Goal: Obtain resource: Obtain resource

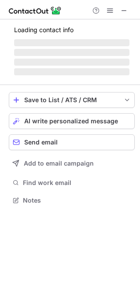
scroll to position [213, 140]
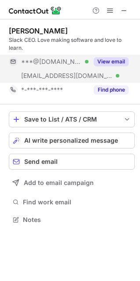
click at [116, 63] on button "View email" at bounding box center [111, 61] width 35 height 9
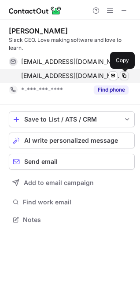
click at [123, 76] on span at bounding box center [124, 75] width 7 height 7
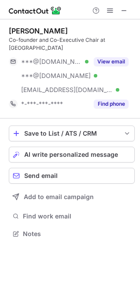
scroll to position [219, 140]
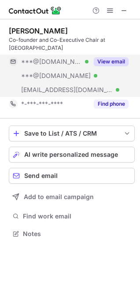
click at [116, 57] on button "View email" at bounding box center [111, 61] width 35 height 9
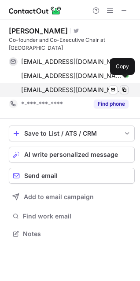
click at [126, 86] on span at bounding box center [124, 89] width 7 height 7
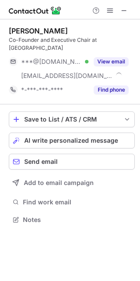
scroll to position [205, 140]
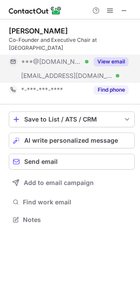
click at [122, 57] on button "View email" at bounding box center [111, 61] width 35 height 9
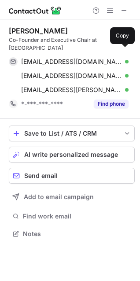
scroll to position [219, 140]
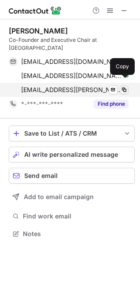
click at [124, 86] on span at bounding box center [124, 89] width 7 height 7
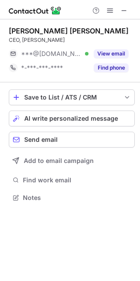
scroll to position [191, 140]
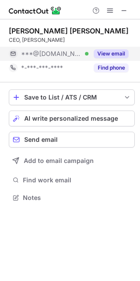
click at [107, 53] on button "View email" at bounding box center [111, 53] width 35 height 9
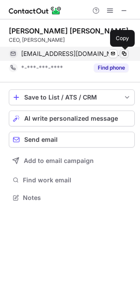
click at [125, 53] on span at bounding box center [124, 53] width 7 height 7
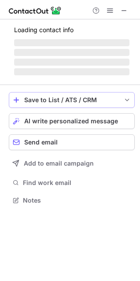
scroll to position [241, 140]
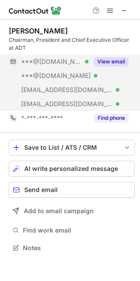
click at [117, 59] on button "View email" at bounding box center [111, 61] width 35 height 9
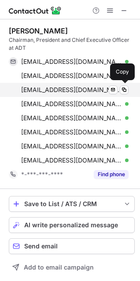
scroll to position [36, 0]
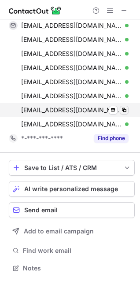
click at [126, 107] on span at bounding box center [124, 110] width 7 height 7
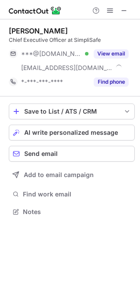
scroll to position [205, 140]
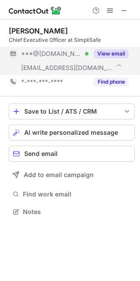
click at [113, 53] on button "View email" at bounding box center [111, 53] width 35 height 9
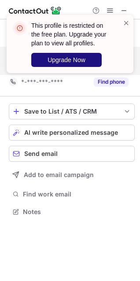
click at [67, 58] on span "Upgrade Now" at bounding box center [67, 59] width 38 height 7
